Goal: Task Accomplishment & Management: Manage account settings

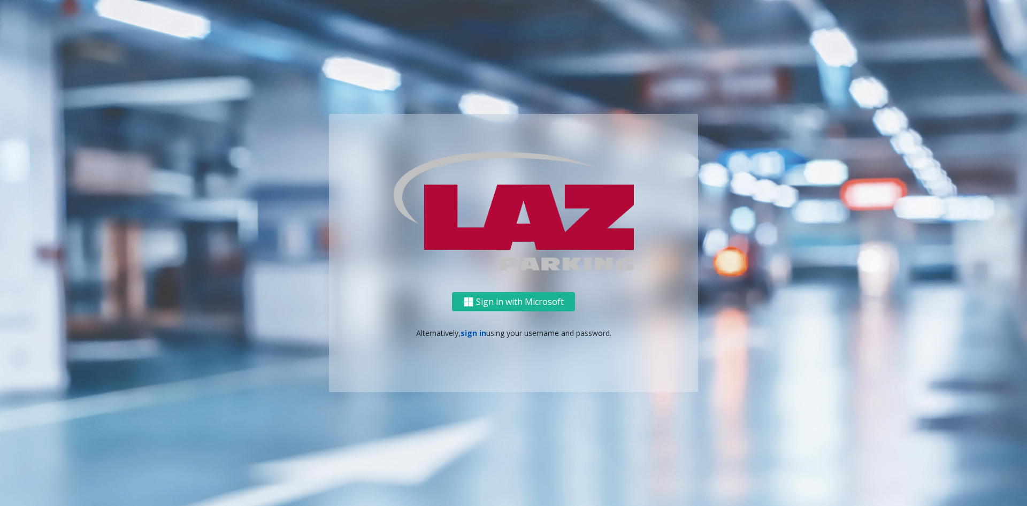
click at [467, 334] on link "sign in" at bounding box center [473, 333] width 26 height 10
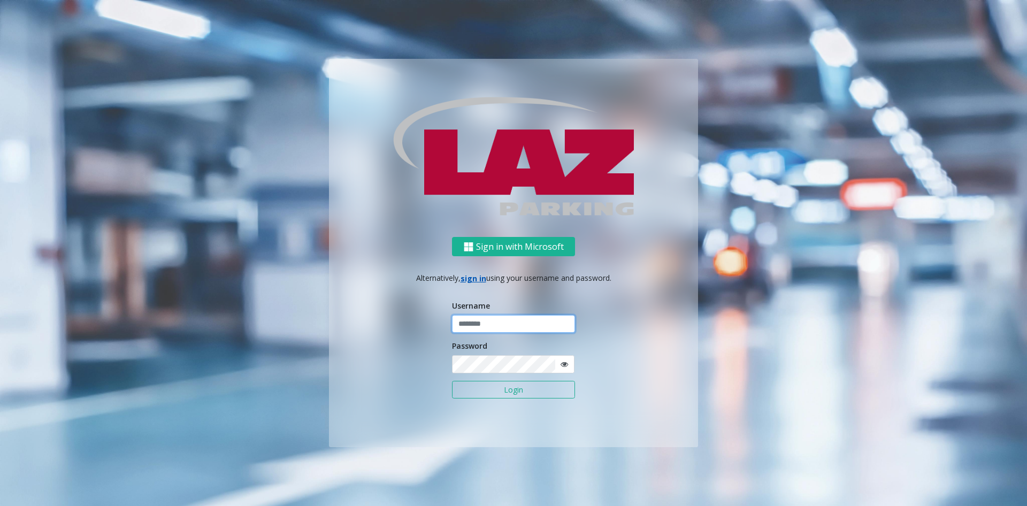
type input "*******"
click at [504, 384] on button "Login" at bounding box center [513, 390] width 123 height 18
